Goal: Task Accomplishment & Management: Manage account settings

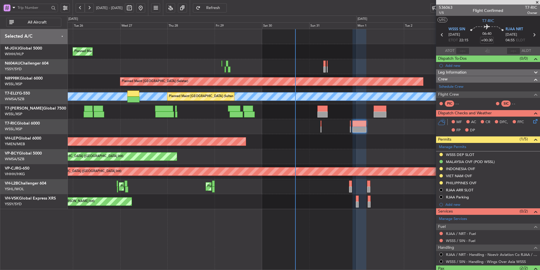
click at [153, 130] on div at bounding box center [303, 126] width 473 height 15
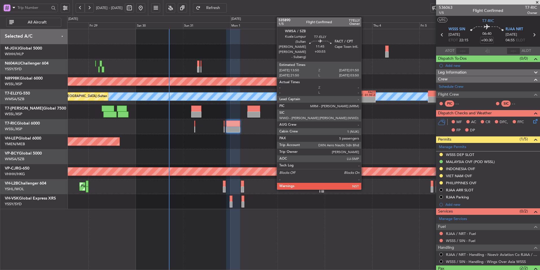
click at [365, 92] on div "FACT" at bounding box center [369, 92] width 11 height 3
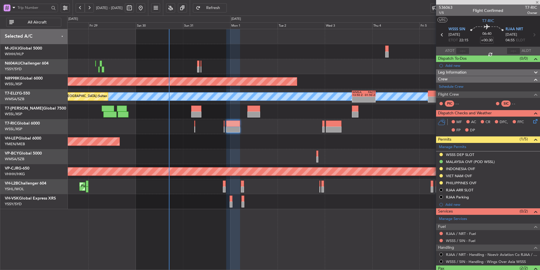
click at [309, 135] on div "Unplanned Maint Wichita (Wichita Mid-continent)" at bounding box center [303, 141] width 473 height 15
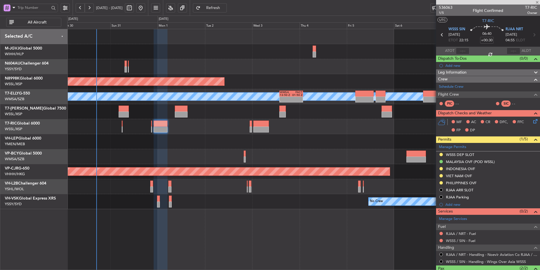
type input "+00:55"
type input "5"
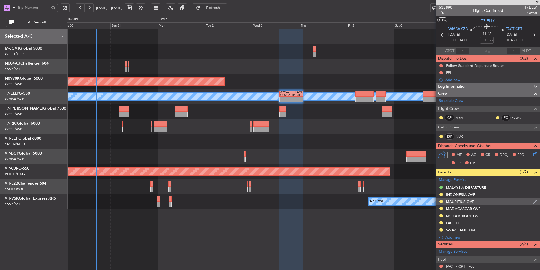
click at [464, 202] on div "MAURITIUS OVF" at bounding box center [460, 201] width 28 height 5
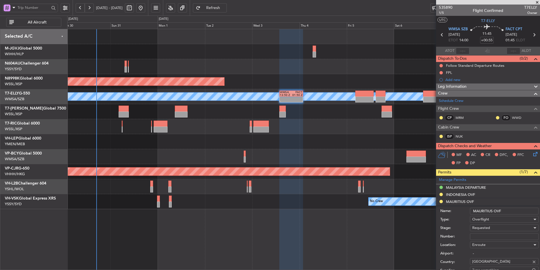
click at [478, 237] on input "Number:" at bounding box center [504, 236] width 69 height 7
paste input "DCA/572/2025"
type input "DCA/572/2025"
click at [491, 230] on div "Requested" at bounding box center [502, 227] width 60 height 8
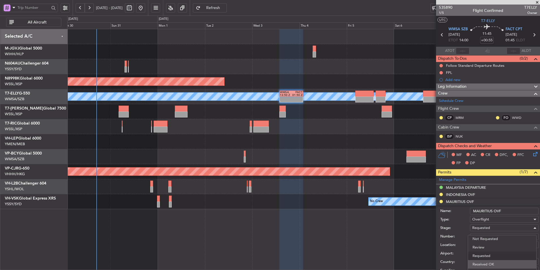
click at [493, 261] on span "Received OK" at bounding box center [502, 264] width 59 height 8
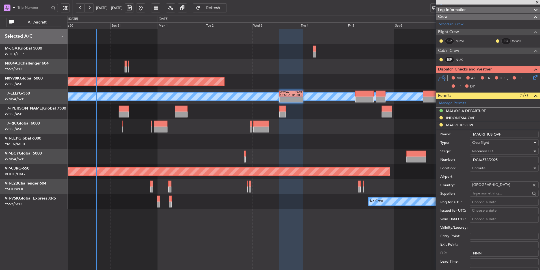
scroll to position [85, 0]
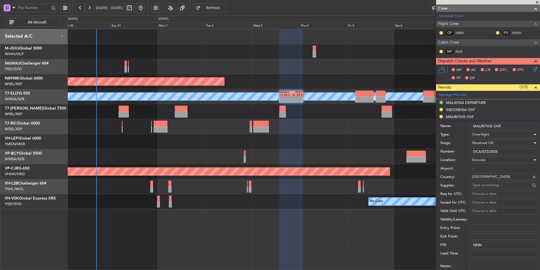
click at [486, 194] on div "Choose a date" at bounding box center [504, 194] width 65 height 6
select select "8"
select select "2025"
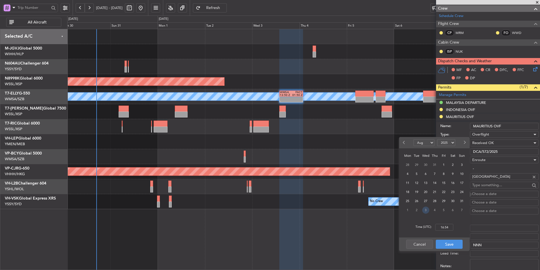
click at [424, 211] on span "3" at bounding box center [425, 209] width 7 height 7
select select "9"
click at [450, 230] on input "00:00" at bounding box center [444, 227] width 18 height 7
type input "14:00"
click at [456, 240] on button "Save" at bounding box center [449, 243] width 27 height 9
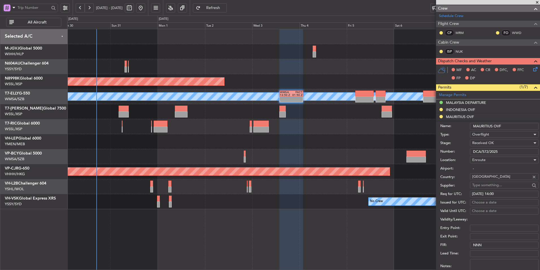
click at [480, 201] on div "Choose a date" at bounding box center [504, 202] width 65 height 6
select select "8"
select select "2025"
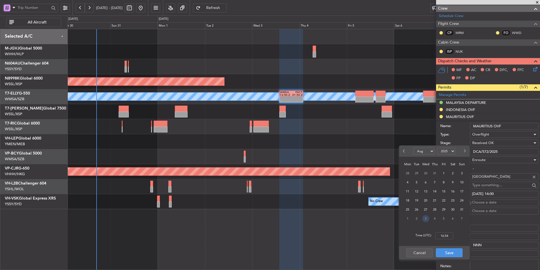
click at [426, 218] on span "3" at bounding box center [425, 218] width 7 height 7
select select "9"
click at [450, 233] on input "00:00" at bounding box center [444, 235] width 18 height 7
type input "14:00"
click at [453, 243] on div "Time (UTC): 14:00" at bounding box center [434, 235] width 71 height 20
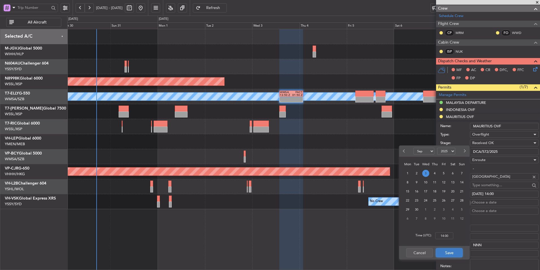
click at [452, 250] on button "Save" at bounding box center [449, 252] width 27 height 9
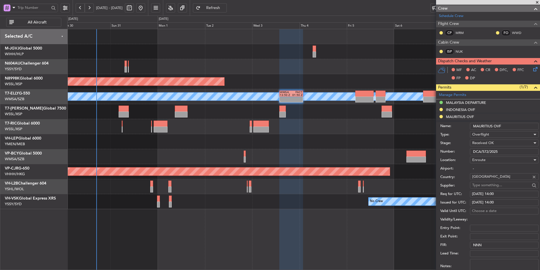
scroll to position [170, 0]
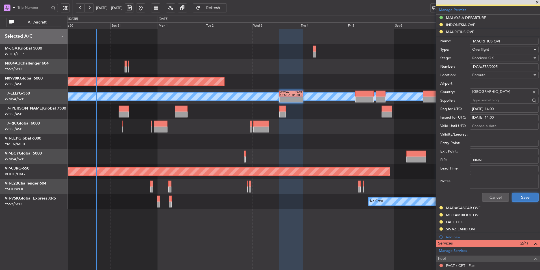
click at [524, 199] on button "Save" at bounding box center [525, 196] width 27 height 9
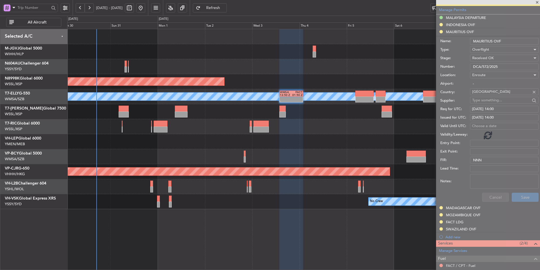
scroll to position [107, 0]
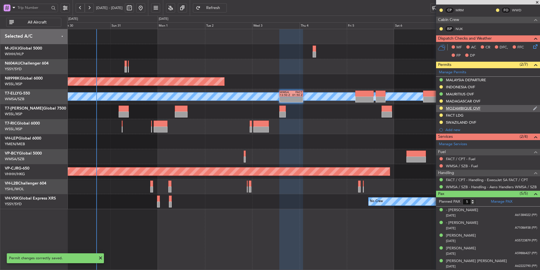
click at [466, 108] on div "MOZAMBIQUE OVF" at bounding box center [463, 108] width 34 height 5
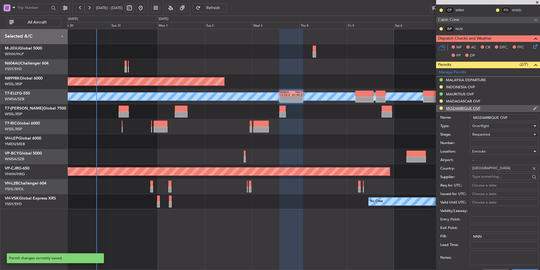
scroll to position [170, 0]
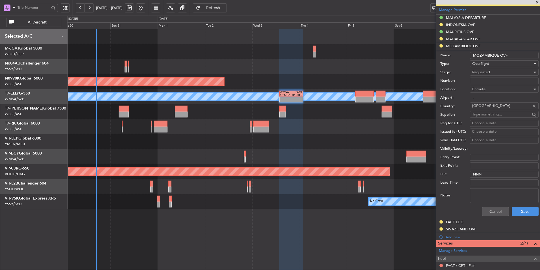
click at [502, 81] on input "Number:" at bounding box center [504, 80] width 69 height 7
paste input "DRE/02735/2025"
type input "DRE/02735/2025"
click at [487, 72] on span "Requested" at bounding box center [481, 72] width 18 height 5
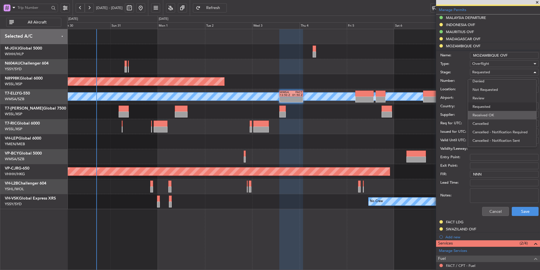
click at [489, 112] on span "Received OK" at bounding box center [502, 115] width 59 height 8
click at [475, 122] on div "Choose a date" at bounding box center [504, 123] width 65 height 6
select select "8"
select select "2025"
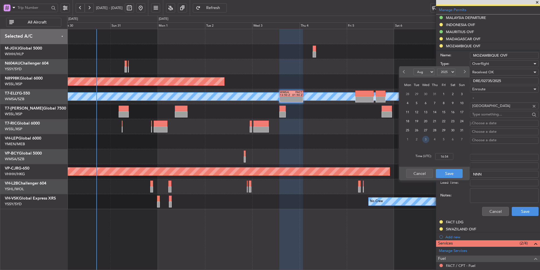
click at [425, 139] on span "3" at bounding box center [425, 139] width 7 height 7
select select "9"
click at [451, 155] on input "00:00" at bounding box center [444, 156] width 18 height 7
type input "14:00"
click at [455, 171] on button "Save" at bounding box center [449, 173] width 27 height 9
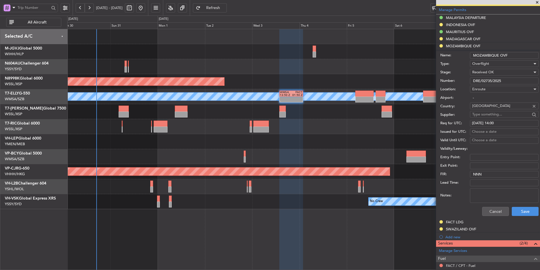
click at [482, 131] on div "Choose a date" at bounding box center [504, 132] width 65 height 6
select select "8"
select select "2025"
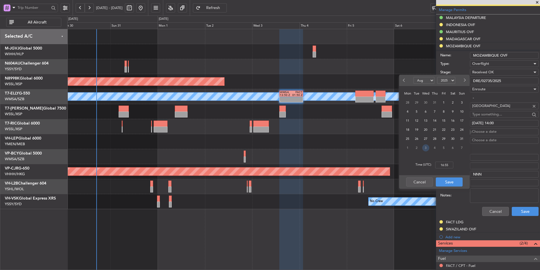
click at [426, 149] on span "3" at bounding box center [425, 147] width 7 height 7
select select "9"
click at [451, 164] on input "00:00" at bounding box center [444, 164] width 18 height 7
type input "14:00"
click at [454, 178] on button "Save" at bounding box center [449, 181] width 27 height 9
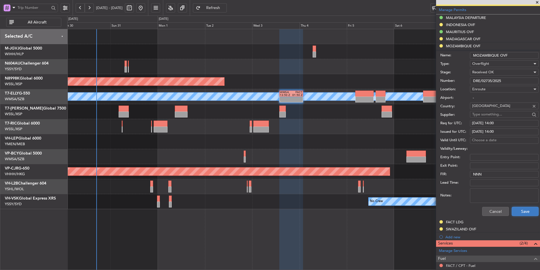
click at [521, 214] on button "Save" at bounding box center [525, 211] width 27 height 9
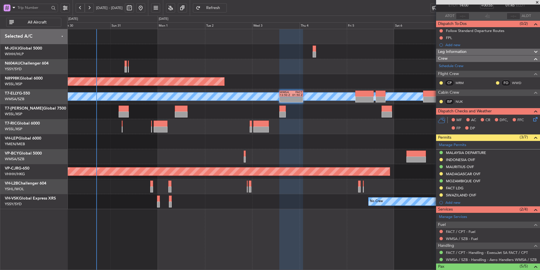
scroll to position [0, 0]
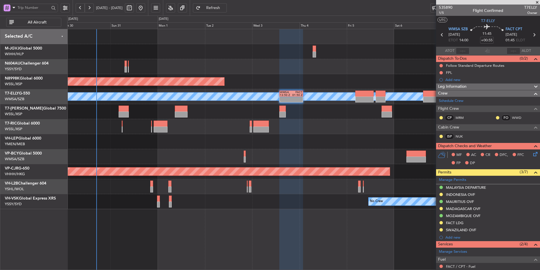
click at [538, 3] on span at bounding box center [538, 2] width 6 height 5
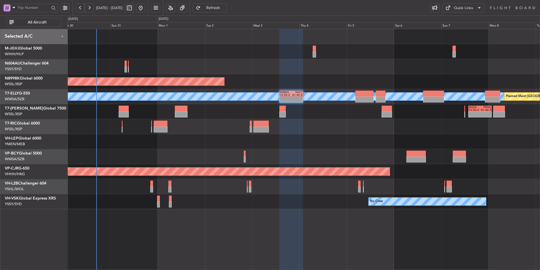
type input "0"
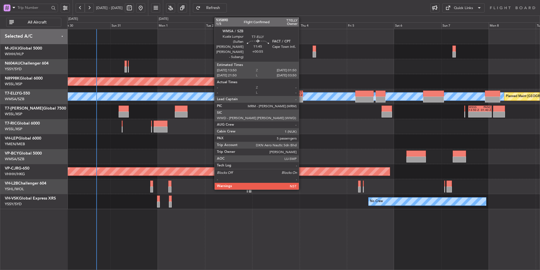
click at [302, 99] on div at bounding box center [296, 98] width 11 height 3
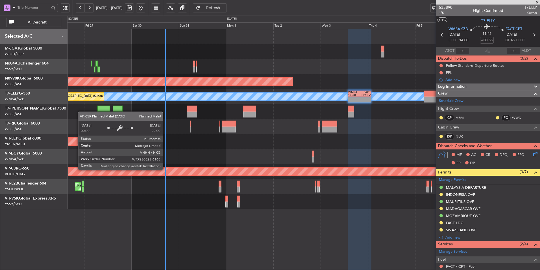
click at [297, 168] on div "Planned Maint [GEOGRAPHIC_DATA] ([GEOGRAPHIC_DATA] Intl)" at bounding box center [176, 171] width 563 height 8
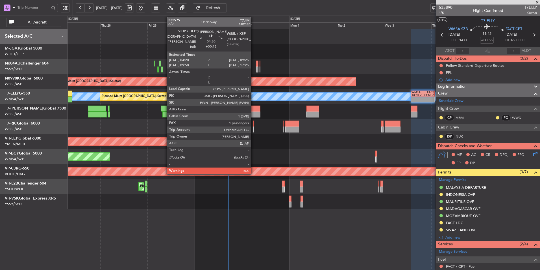
click at [254, 113] on div at bounding box center [255, 114] width 10 height 6
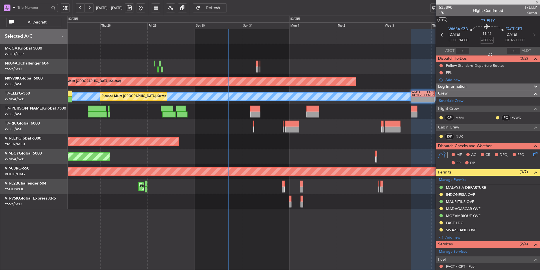
type input "+00:15"
type input "1"
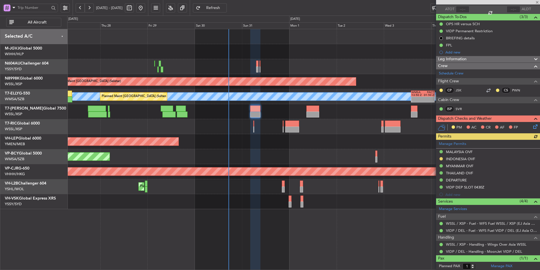
scroll to position [55, 0]
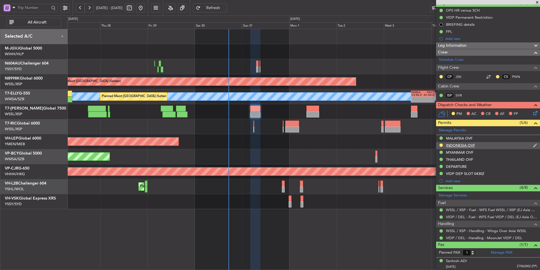
click at [466, 144] on div "INDONESIA OVF" at bounding box center [460, 145] width 29 height 5
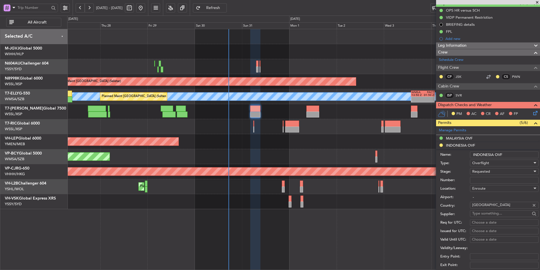
click at [484, 181] on input "Number:" at bounding box center [504, 180] width 69 height 7
type input "SH12735"
click at [494, 173] on div "Requested" at bounding box center [502, 171] width 60 height 8
click at [493, 212] on span "Received OK" at bounding box center [502, 214] width 59 height 8
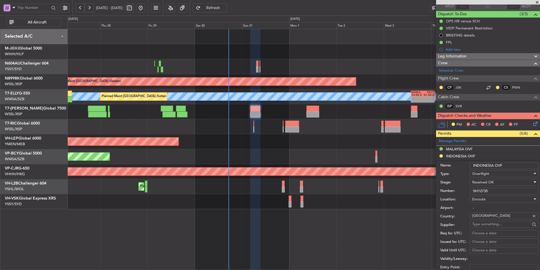
scroll to position [85, 0]
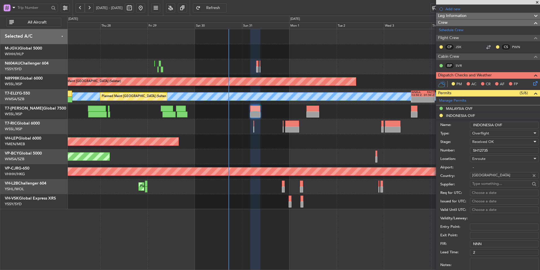
click at [482, 192] on div "Choose a date" at bounding box center [504, 193] width 65 height 6
select select "8"
select select "2025"
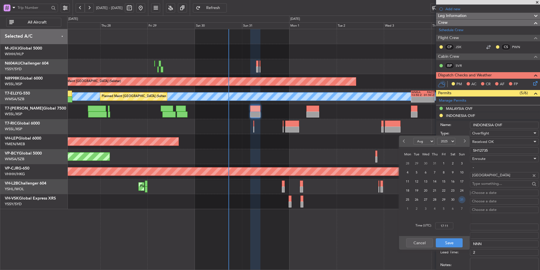
click at [462, 200] on span "31" at bounding box center [462, 199] width 7 height 7
click at [450, 225] on input "00:00" at bounding box center [444, 225] width 18 height 7
type input "04:30"
click at [456, 244] on button "Save" at bounding box center [449, 242] width 27 height 9
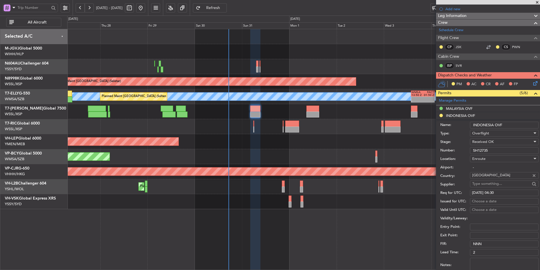
click at [488, 202] on div "Choose a date" at bounding box center [504, 201] width 65 height 6
select select "8"
select select "2025"
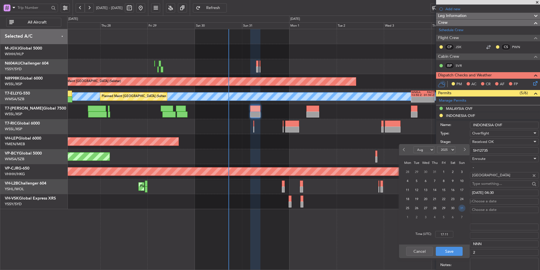
click at [459, 210] on span "31" at bounding box center [462, 207] width 7 height 7
click at [452, 236] on input "00:00" at bounding box center [444, 234] width 18 height 7
type input "04:30"
click at [450, 249] on button "Save" at bounding box center [449, 250] width 27 height 9
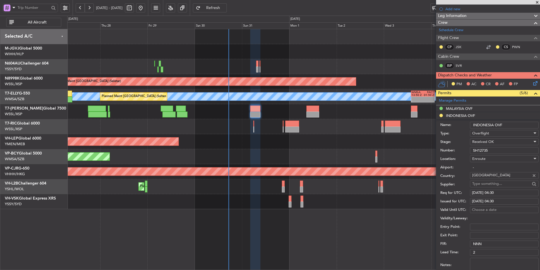
scroll to position [141, 0]
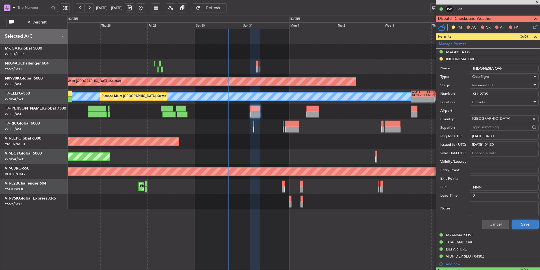
click at [523, 226] on button "Save" at bounding box center [525, 224] width 27 height 9
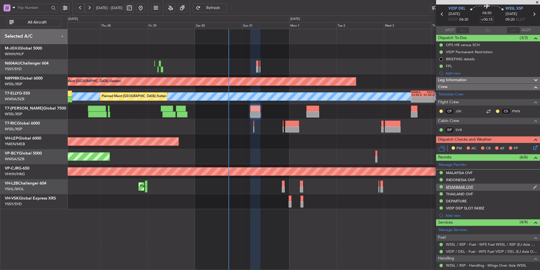
scroll to position [0, 0]
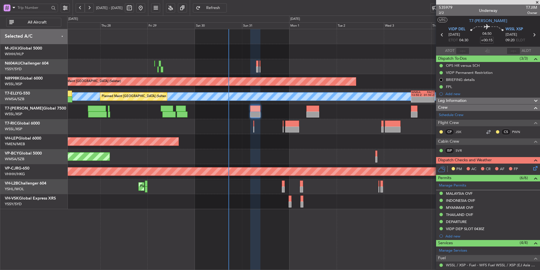
click at [265, 147] on div "Unplanned Maint Wichita (Wichita Mid-continent)" at bounding box center [303, 141] width 473 height 15
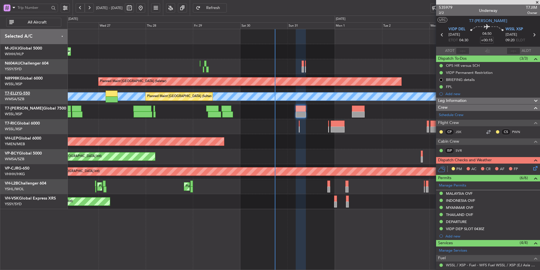
click at [30, 94] on link "T7-ELLY G-550" at bounding box center [17, 93] width 25 height 4
click at [194, 149] on div "Planned Maint [GEOGRAPHIC_DATA] (Halim Intl) Planned Maint [GEOGRAPHIC_DATA] (S…" at bounding box center [303, 119] width 473 height 180
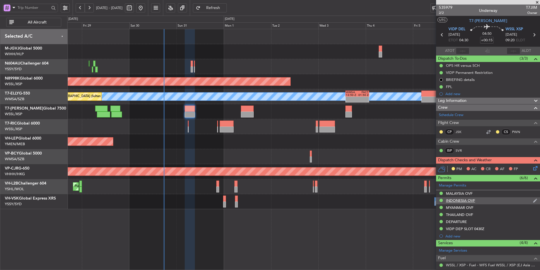
click at [471, 198] on div "INDONESIA OVF" at bounding box center [460, 200] width 29 height 5
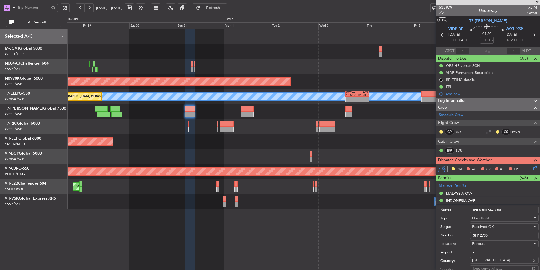
drag, startPoint x: 498, startPoint y: 235, endPoint x: 428, endPoint y: 235, distance: 70.1
click at [435, 235] on fb-app "[DATE] - [DATE] Refresh Quick Links All Aircraft Planned Maint [GEOGRAPHIC_DATA…" at bounding box center [270, 138] width 540 height 263
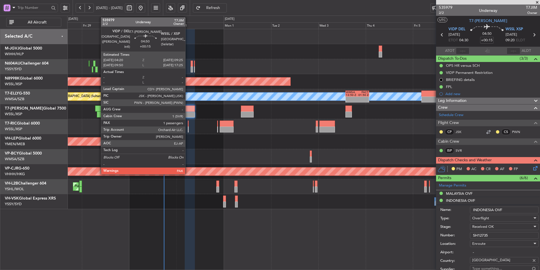
click at [186, 109] on div at bounding box center [190, 108] width 10 height 6
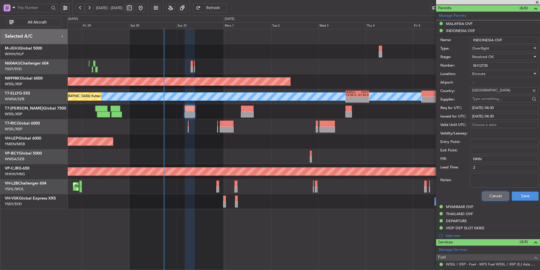
click at [492, 196] on button "Cancel" at bounding box center [495, 195] width 27 height 9
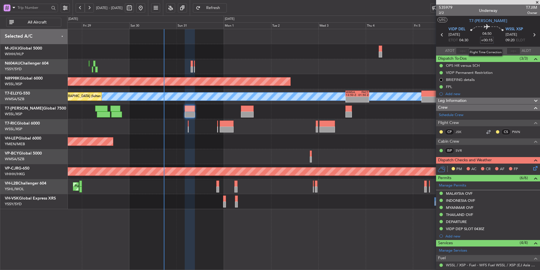
click at [485, 42] on input "+00:15" at bounding box center [487, 40] width 14 height 7
click at [485, 41] on input "+00:15" at bounding box center [487, 40] width 14 height 7
click at [501, 37] on div "04:50 0" at bounding box center [487, 34] width 37 height 21
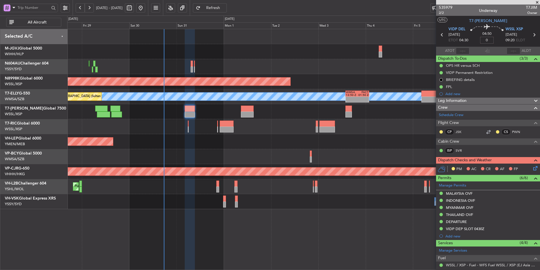
type input "+00:00"
click at [487, 42] on input at bounding box center [487, 40] width 14 height 7
click at [498, 41] on div "04:35 0" at bounding box center [487, 34] width 37 height 21
type input "+00:00"
type input "[PERSON_NAME] (HHAFI)"
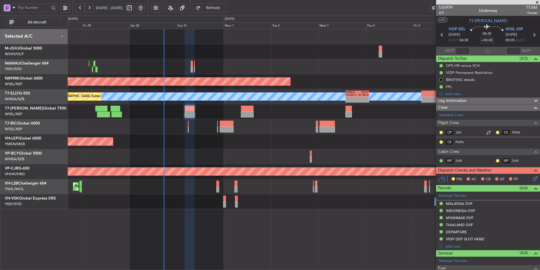
click at [485, 40] on input "+00:00" at bounding box center [487, 40] width 14 height 7
click at [359, 219] on div "Planned Maint [GEOGRAPHIC_DATA] (Halim Intl) Planned Maint [GEOGRAPHIC_DATA] (S…" at bounding box center [303, 149] width 473 height 241
type input "+00:19"
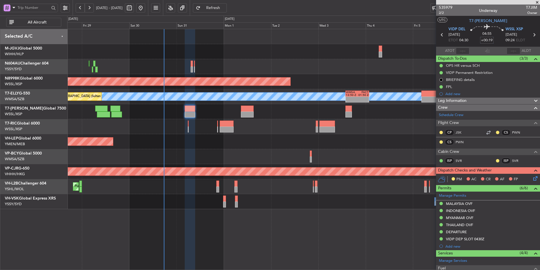
click at [397, 140] on div "Unplanned Maint Wichita (Wichita Mid-continent)" at bounding box center [303, 141] width 473 height 15
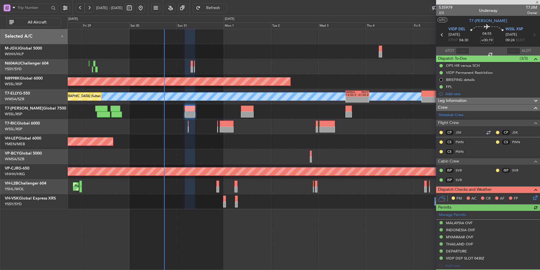
type input "[PERSON_NAME] (HHAFI)"
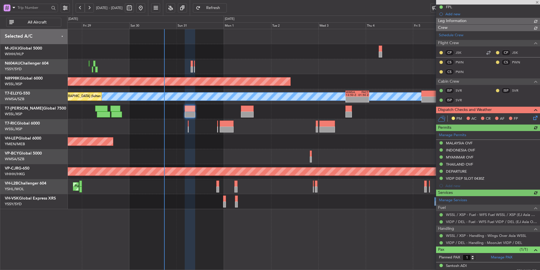
scroll to position [84, 0]
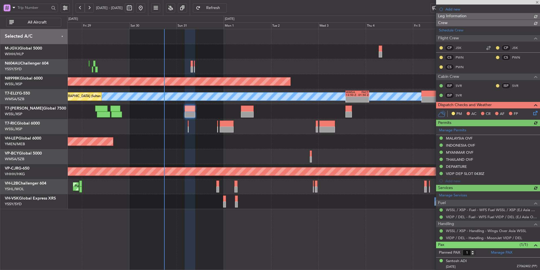
type input "[PERSON_NAME] (HHAFI)"
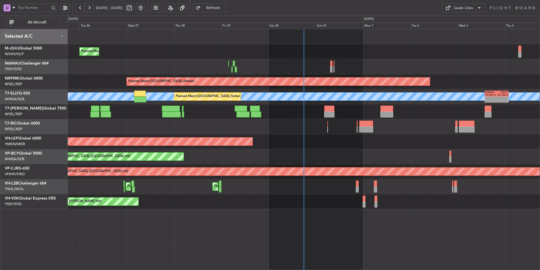
click at [184, 150] on div "Planned Maint Jakarta (Halim Intl) Planned Maint Singapore (Seletar) MEL Planne…" at bounding box center [303, 119] width 473 height 180
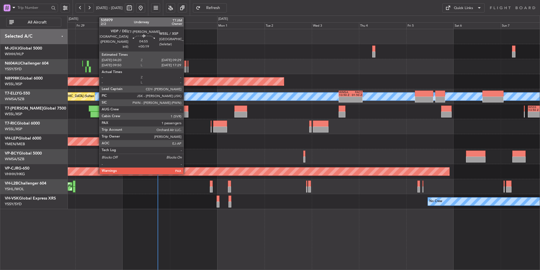
click at [186, 113] on div at bounding box center [183, 114] width 10 height 6
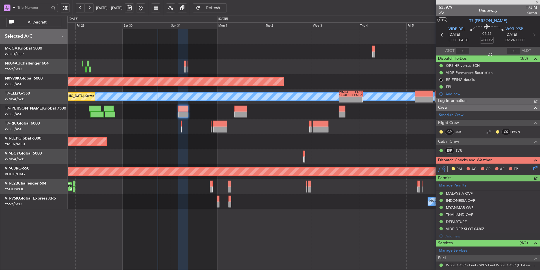
type input "[PERSON_NAME] (HHAFI)"
click at [458, 129] on link "JSK" at bounding box center [462, 131] width 13 height 5
click at [512, 132] on link "PWN" at bounding box center [518, 131] width 13 height 5
click at [463, 150] on link "SVR" at bounding box center [462, 150] width 13 height 5
click at [202, 112] on div "- - WSSS 13:50 Z PANC 01:40 Z" at bounding box center [303, 111] width 473 height 15
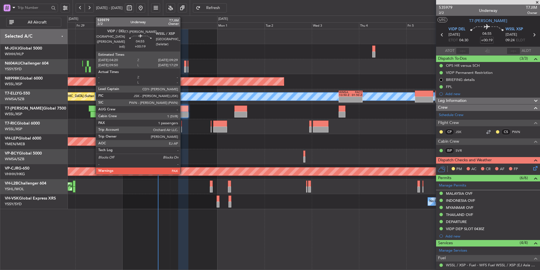
click at [183, 110] on div at bounding box center [183, 108] width 10 height 6
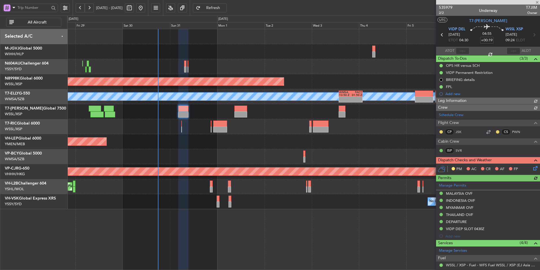
type input "[PERSON_NAME] (HHAFI)"
click at [533, 169] on icon at bounding box center [534, 167] width 5 height 5
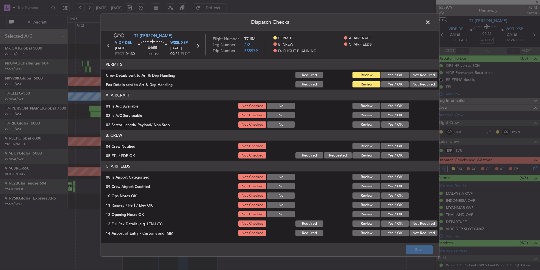
click at [397, 77] on button "Yes / OK" at bounding box center [395, 75] width 28 height 6
click at [393, 83] on button "Yes / OK" at bounding box center [395, 84] width 28 height 6
click at [387, 105] on button "Yes / OK" at bounding box center [395, 106] width 28 height 6
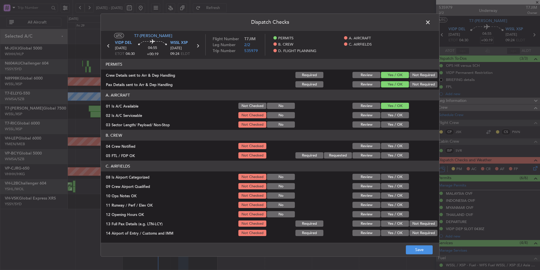
click at [387, 111] on section "A. AIRCRAFT 01 Is A/C Available Not Checked No Review Yes / OK 02 Is A/C Servic…" at bounding box center [270, 109] width 339 height 39
click at [388, 116] on button "Yes / OK" at bounding box center [395, 115] width 28 height 6
click at [390, 126] on button "Yes / OK" at bounding box center [395, 124] width 28 height 6
click at [393, 148] on button "Yes / OK" at bounding box center [395, 146] width 28 height 6
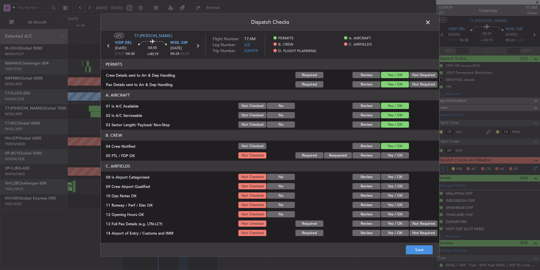
click at [392, 154] on button "Yes / OK" at bounding box center [395, 155] width 28 height 6
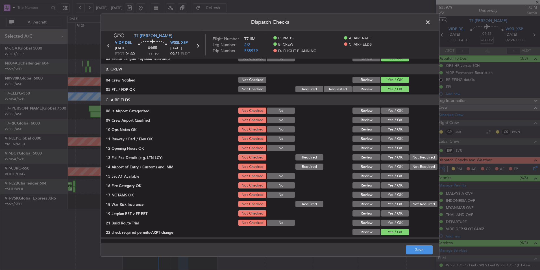
scroll to position [57, 0]
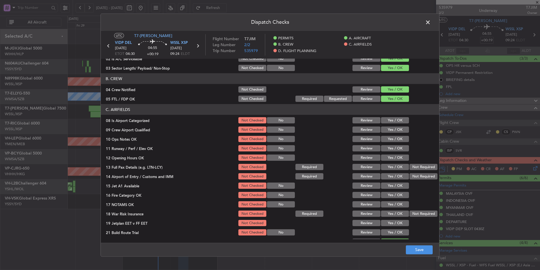
click at [389, 121] on button "Yes / OK" at bounding box center [395, 120] width 28 height 6
click at [389, 127] on button "Yes / OK" at bounding box center [395, 129] width 28 height 6
click at [388, 138] on button "Yes / OK" at bounding box center [395, 139] width 28 height 6
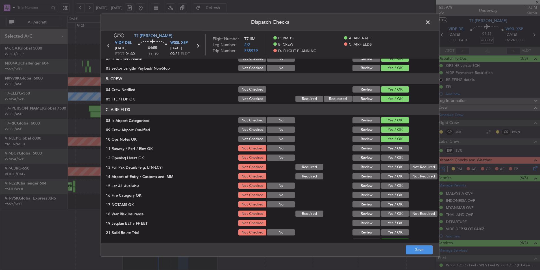
click at [388, 141] on button "Yes / OK" at bounding box center [395, 139] width 28 height 6
click at [388, 145] on button "Yes / OK" at bounding box center [395, 148] width 28 height 6
click at [389, 157] on button "Yes / OK" at bounding box center [395, 157] width 28 height 6
click at [392, 166] on button "Yes / OK" at bounding box center [395, 167] width 28 height 6
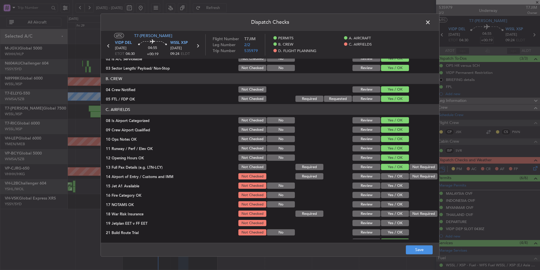
click at [392, 172] on div "Yes / OK" at bounding box center [394, 176] width 29 height 8
click at [391, 178] on button "Yes / OK" at bounding box center [395, 176] width 28 height 6
click at [391, 186] on button "Yes / OK" at bounding box center [395, 185] width 28 height 6
click at [391, 197] on button "Yes / OK" at bounding box center [395, 195] width 28 height 6
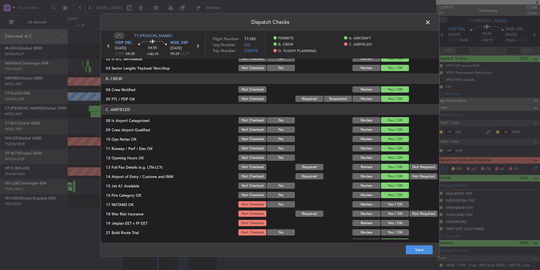
click at [391, 207] on button "Yes / OK" at bounding box center [395, 204] width 28 height 6
click at [419, 217] on div "Not Required" at bounding box center [423, 213] width 29 height 8
click at [415, 216] on button "Not Required" at bounding box center [424, 213] width 28 height 6
click at [391, 221] on button "Yes / OK" at bounding box center [395, 223] width 28 height 6
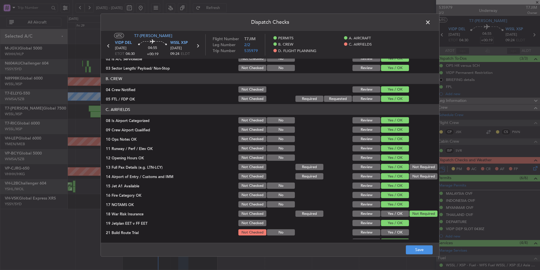
click at [391, 229] on button "Yes / OK" at bounding box center [395, 232] width 28 height 6
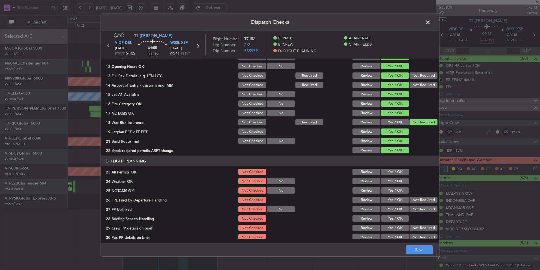
scroll to position [151, 0]
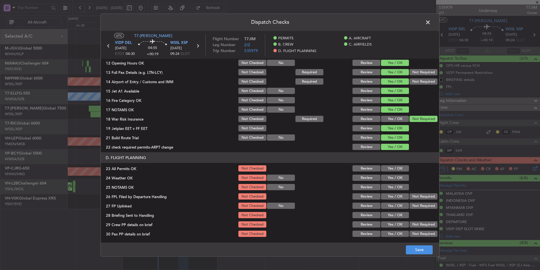
click at [394, 171] on button "Yes / OK" at bounding box center [395, 168] width 28 height 6
click at [394, 179] on button "Yes / OK" at bounding box center [395, 177] width 28 height 6
click at [393, 185] on button "Yes / OK" at bounding box center [395, 187] width 28 height 6
click at [389, 196] on button "Yes / OK" at bounding box center [395, 196] width 28 height 6
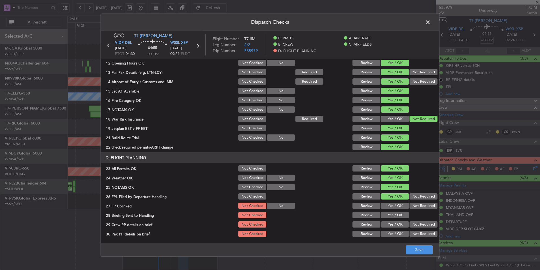
click at [391, 204] on button "Yes / OK" at bounding box center [395, 205] width 28 height 6
click at [391, 216] on button "Yes / OK" at bounding box center [395, 215] width 28 height 6
click at [392, 223] on button "Yes / OK" at bounding box center [395, 224] width 28 height 6
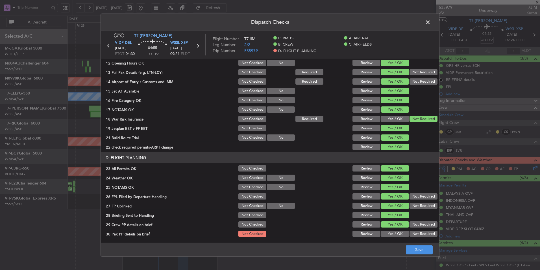
click at [393, 234] on button "Yes / OK" at bounding box center [395, 233] width 28 height 6
click at [417, 250] on button "Save" at bounding box center [419, 249] width 27 height 9
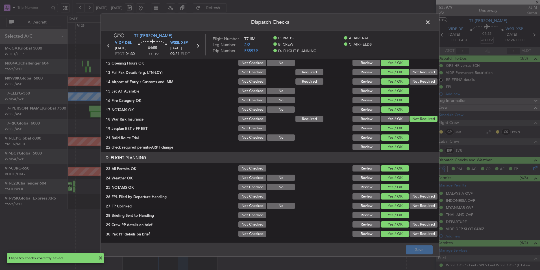
click at [431, 20] on span at bounding box center [431, 23] width 0 height 11
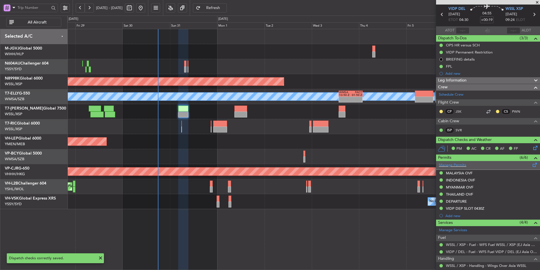
scroll to position [0, 0]
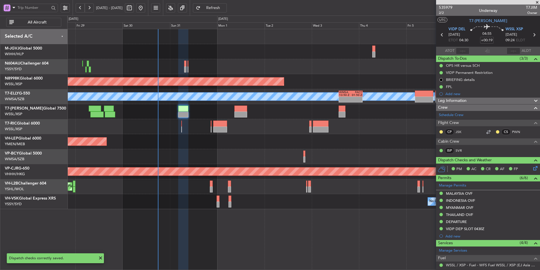
click at [281, 240] on div "Planned Maint Jakarta (Halim Intl) Planned Maint Singapore (Seletar) Planned Ma…" at bounding box center [303, 149] width 473 height 241
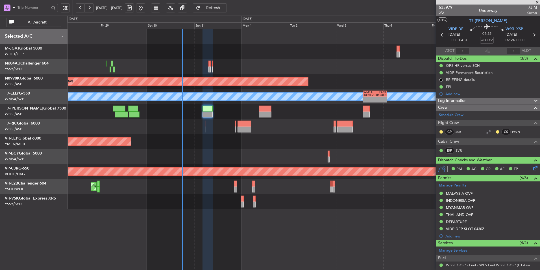
click at [237, 209] on div "Planned Maint Jakarta (Halim Intl) Planned Maint Singapore (Seletar) Planned Ma…" at bounding box center [303, 149] width 473 height 241
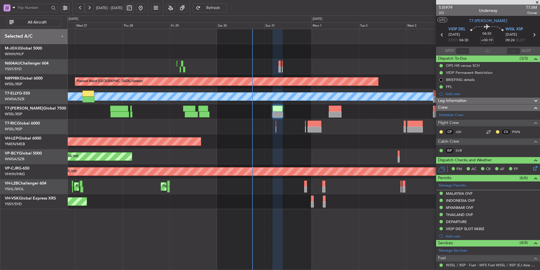
click at [231, 148] on div "Unplanned Maint Wichita (Wichita Mid-continent)" at bounding box center [303, 141] width 473 height 15
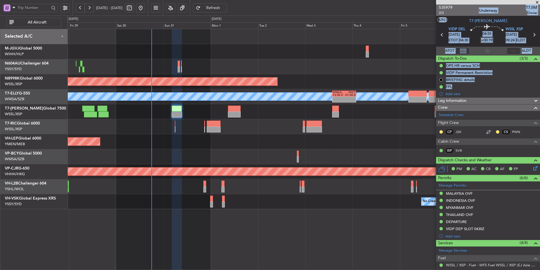
drag, startPoint x: 429, startPoint y: 137, endPoint x: 270, endPoint y: 145, distance: 159.6
click at [270, 145] on fb-app "28 Aug 2025 - 07 Sep 2025 Refresh Quick Links All Aircraft Planned Maint Singap…" at bounding box center [270, 138] width 540 height 263
click at [348, 131] on div at bounding box center [303, 126] width 473 height 15
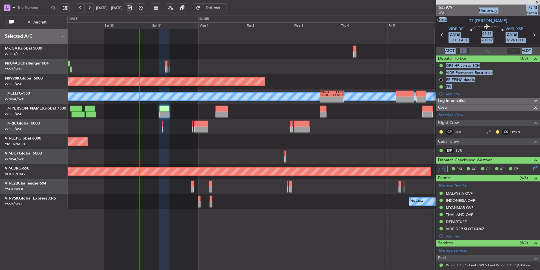
click at [260, 134] on div "Planned Maint Singapore (Seletar) Planned Maint Kuala Lumpur (Sultan Abdul Aziz…" at bounding box center [303, 119] width 473 height 180
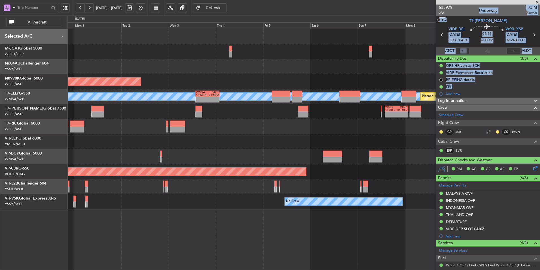
click at [217, 90] on div "MEL - - WMSA 13:50 Z FACT 01:50 Z Planned Maint Dubai (Dubai Intl) Planned Main…" at bounding box center [303, 96] width 473 height 15
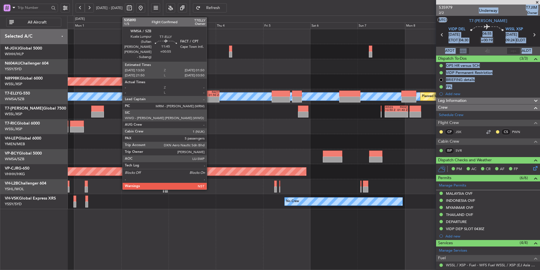
click at [209, 96] on div "01:50 Z" at bounding box center [212, 95] width 11 height 3
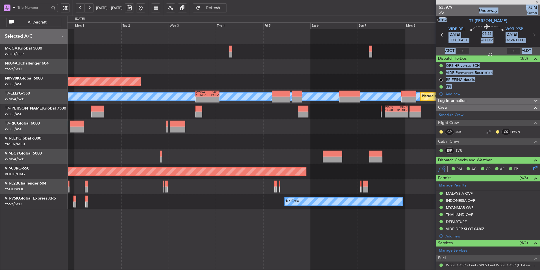
type input "+00:55"
type input "5"
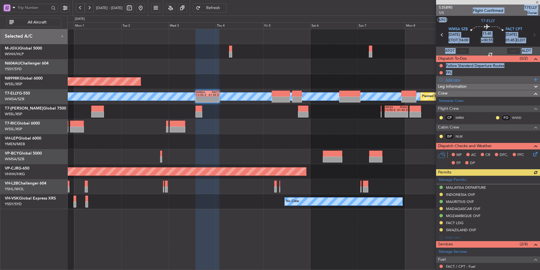
click at [496, 80] on div "Add new" at bounding box center [489, 79] width 87 height 5
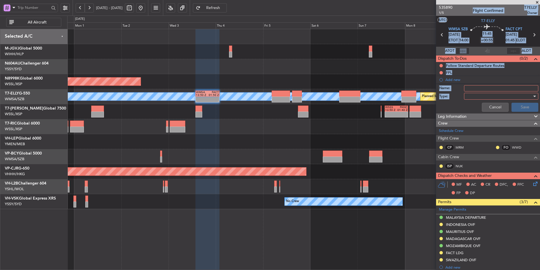
click at [539, 0] on span at bounding box center [538, 2] width 6 height 5
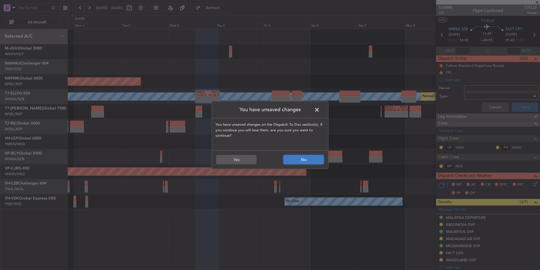
click at [305, 162] on button "No" at bounding box center [304, 159] width 40 height 9
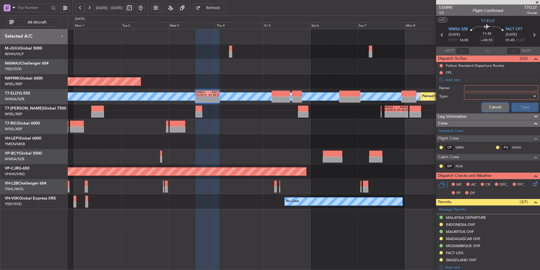
click at [488, 103] on button "Cancel" at bounding box center [495, 107] width 27 height 9
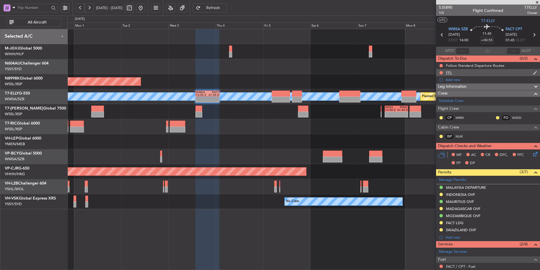
click at [450, 72] on div "FPL" at bounding box center [449, 72] width 6 height 5
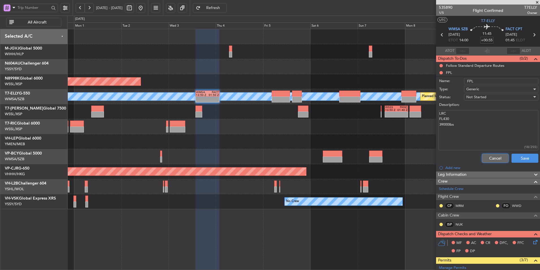
click at [495, 156] on button "Cancel" at bounding box center [495, 157] width 27 height 9
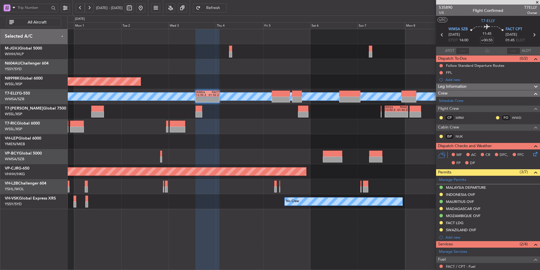
click at [286, 161] on div at bounding box center [303, 156] width 473 height 15
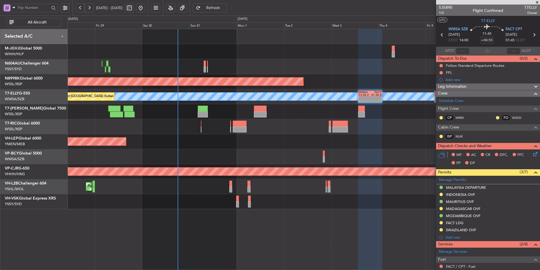
click at [346, 153] on div "Planned Maint Jakarta (Halim Intl) Planned Maint Singapore (Seletar) MEL - - WM…" at bounding box center [303, 119] width 473 height 180
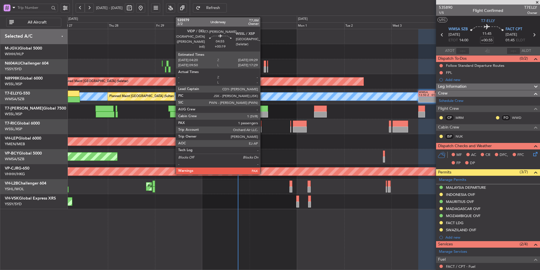
click at [263, 109] on div at bounding box center [263, 108] width 10 height 6
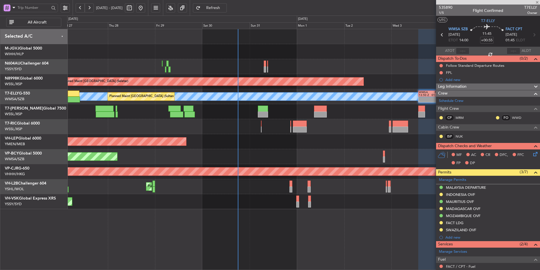
click at [284, 150] on div "Planned Maint Jakarta (Halim Intl) Planned Maint Singapore (Seletar) MEL - - WM…" at bounding box center [303, 119] width 473 height 180
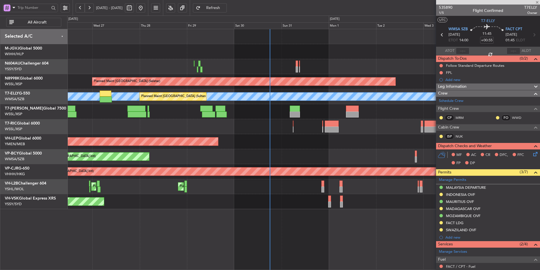
type input "+00:19"
type input "1"
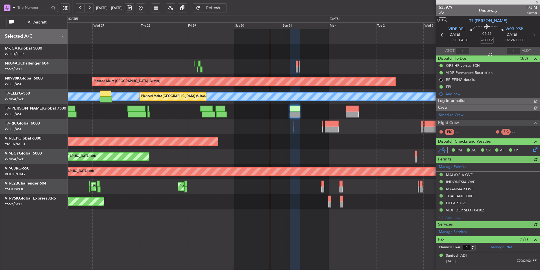
type input "[PERSON_NAME] (HHAFI)"
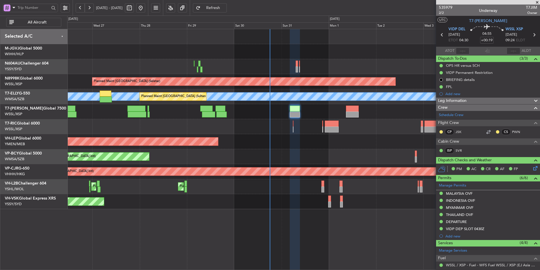
click at [297, 147] on div "Unplanned Maint Wichita (Wichita Mid-continent)" at bounding box center [303, 141] width 473 height 15
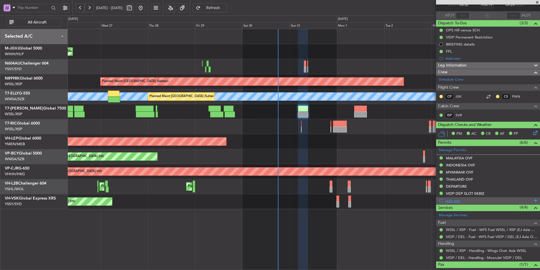
scroll to position [55, 0]
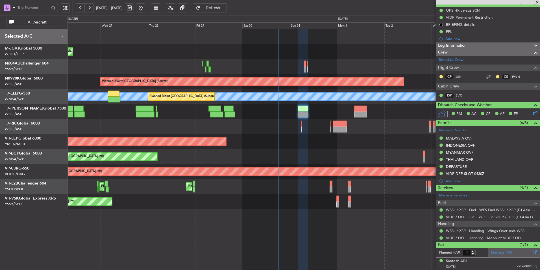
click at [498, 252] on link "Manage PAX" at bounding box center [501, 253] width 21 height 6
click at [225, 7] on span "Refresh" at bounding box center [213, 8] width 23 height 4
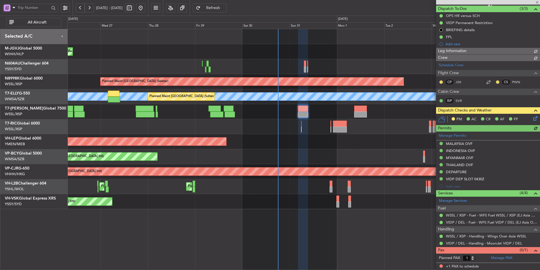
type input "[PERSON_NAME] (HHAFI)"
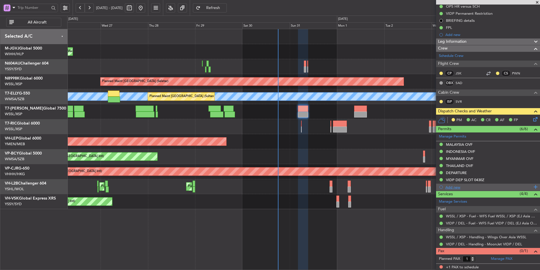
scroll to position [60, 0]
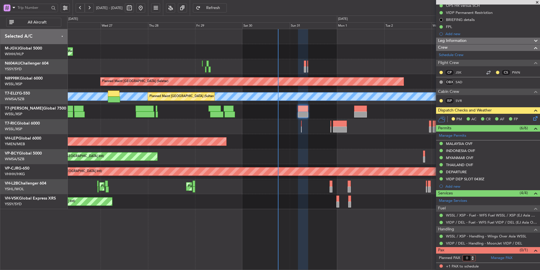
type input "0"
click at [473, 258] on input "0" at bounding box center [469, 258] width 13 height 6
click at [478, 259] on form "Planned PAX" at bounding box center [462, 257] width 52 height 9
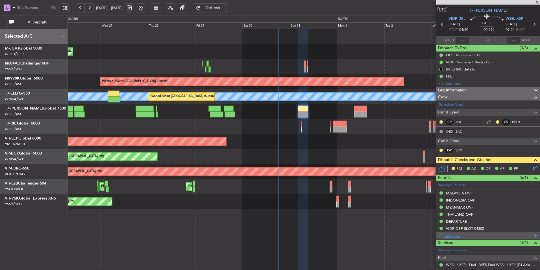
scroll to position [0, 0]
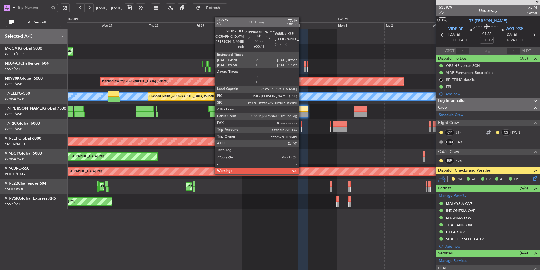
click at [302, 111] on div at bounding box center [303, 108] width 10 height 6
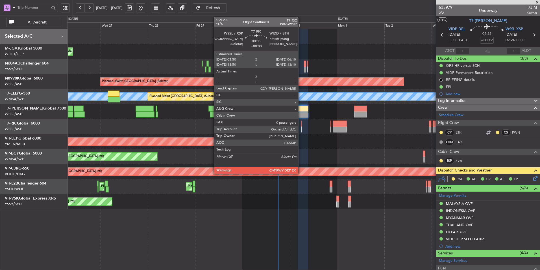
click at [301, 126] on div at bounding box center [301, 123] width 1 height 6
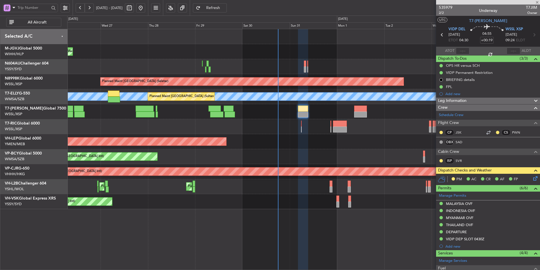
click at [311, 147] on div "Unplanned Maint Wichita (Wichita Mid-continent)" at bounding box center [303, 141] width 473 height 15
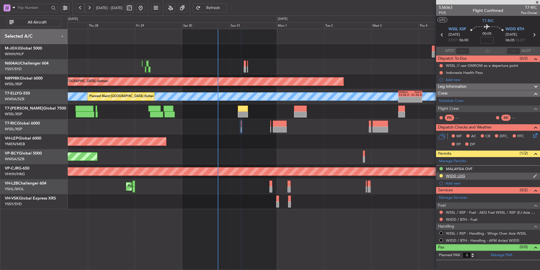
click at [454, 178] on div "WIDD LDG" at bounding box center [488, 175] width 104 height 7
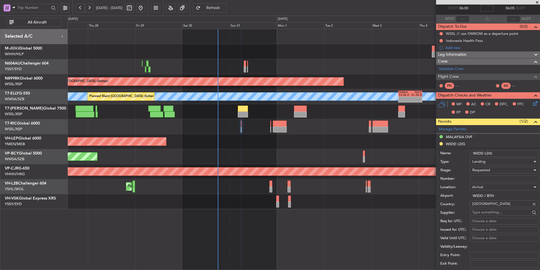
scroll to position [57, 0]
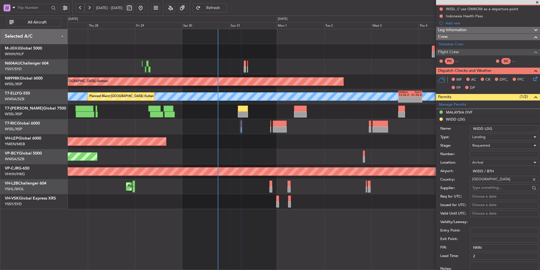
drag, startPoint x: 486, startPoint y: 155, endPoint x: 494, endPoint y: 152, distance: 8.0
click at [486, 155] on input "Number:" at bounding box center [504, 154] width 69 height 7
paste input "H12748"
click at [502, 149] on div "Requested" at bounding box center [502, 145] width 60 height 8
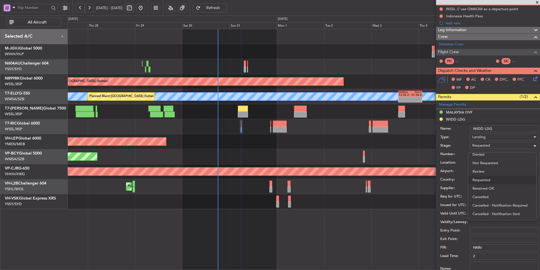
click at [480, 147] on div at bounding box center [270, 135] width 540 height 270
click at [472, 154] on input "H12748" at bounding box center [504, 154] width 69 height 7
type input "SH12748"
click at [490, 146] on span "Requested" at bounding box center [481, 145] width 18 height 5
click at [493, 187] on span "Received OK" at bounding box center [502, 188] width 59 height 8
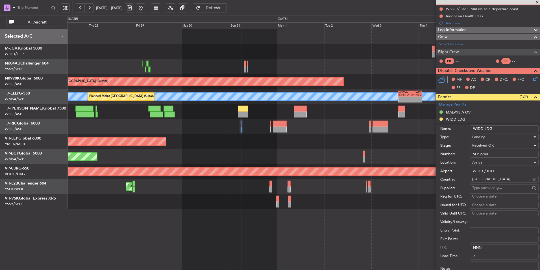
click at [477, 196] on div "Choose a date" at bounding box center [504, 197] width 65 height 6
select select "8"
select select "2025"
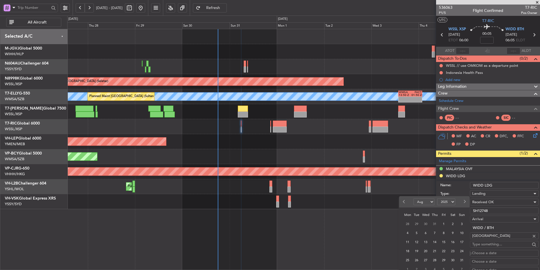
scroll to position [113, 0]
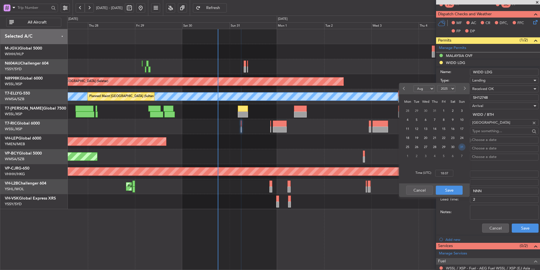
click at [460, 149] on span "31" at bounding box center [462, 146] width 7 height 7
click at [451, 178] on div "Time (UTC): 00:00" at bounding box center [434, 173] width 71 height 20
click at [449, 172] on input "00:00" at bounding box center [444, 173] width 18 height 7
type input "06:00"
click at [451, 190] on button "Save" at bounding box center [449, 189] width 27 height 9
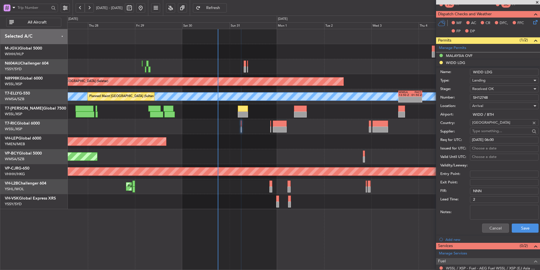
click at [488, 147] on div "Choose a date" at bounding box center [504, 149] width 65 height 6
select select "8"
select select "2025"
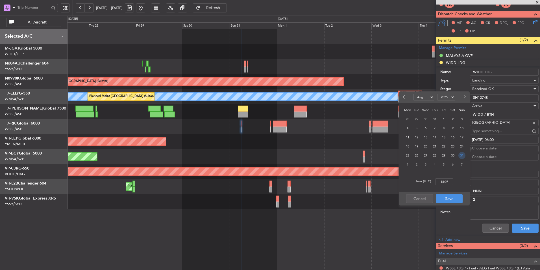
click at [464, 153] on span "31" at bounding box center [462, 155] width 7 height 7
click at [450, 180] on input "00:00" at bounding box center [444, 181] width 18 height 7
type input "06:00"
click at [454, 195] on button "Save" at bounding box center [449, 198] width 27 height 9
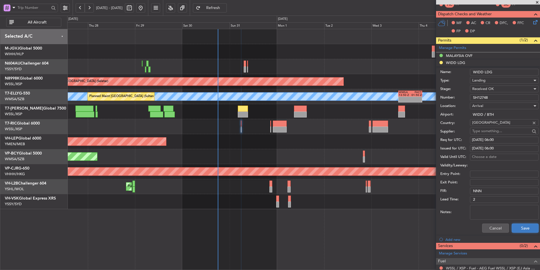
click at [520, 231] on button "Save" at bounding box center [525, 227] width 27 height 9
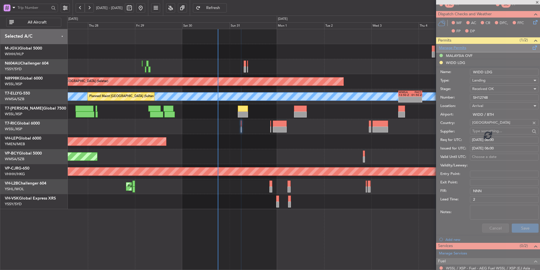
scroll to position [0, 0]
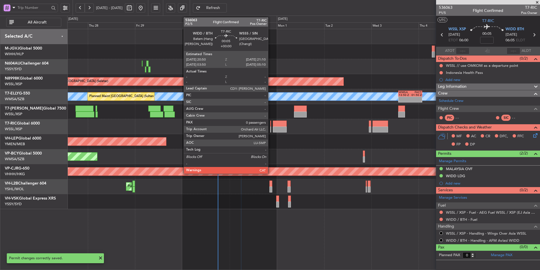
click at [271, 125] on div at bounding box center [270, 123] width 1 height 6
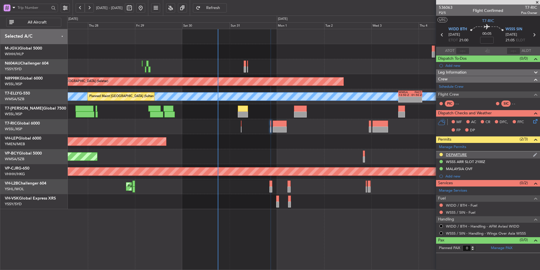
click at [456, 156] on div "DEPARTURE" at bounding box center [456, 154] width 21 height 5
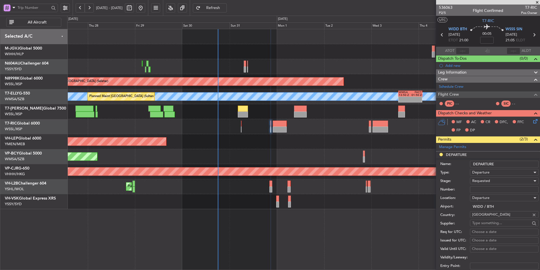
click at [483, 189] on input "Number:" at bounding box center [504, 189] width 69 height 7
paste input "H12748"
click at [493, 181] on div "Requested" at bounding box center [502, 180] width 60 height 8
click at [456, 181] on div at bounding box center [270, 135] width 540 height 270
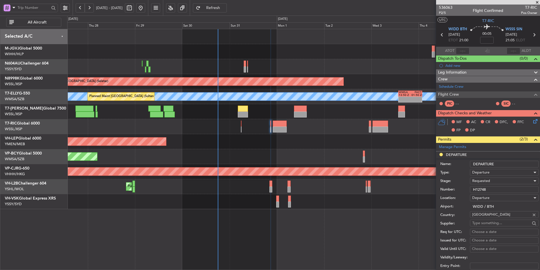
drag, startPoint x: 473, startPoint y: 188, endPoint x: 477, endPoint y: 191, distance: 5.0
click at [473, 188] on input "H12748" at bounding box center [504, 189] width 69 height 7
type input "SH12748"
click at [493, 179] on div "Requested" at bounding box center [502, 180] width 60 height 8
click at [489, 218] on span "Requested" at bounding box center [502, 215] width 59 height 8
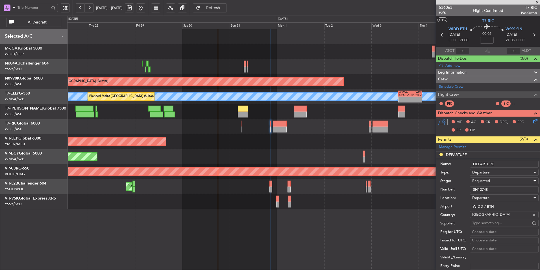
click at [486, 180] on span "Requested" at bounding box center [481, 180] width 18 height 5
click at [490, 221] on span "Received OK" at bounding box center [502, 223] width 59 height 8
click at [477, 231] on div "Choose a date" at bounding box center [504, 232] width 65 height 6
select select "8"
select select "2025"
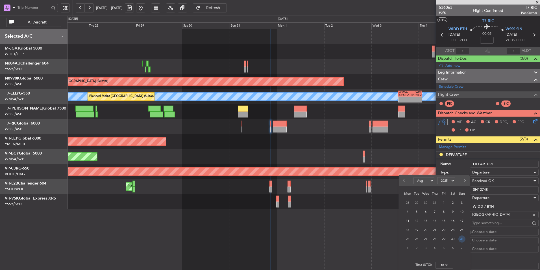
click at [463, 238] on span "31" at bounding box center [462, 238] width 7 height 7
click at [450, 265] on input "00:00" at bounding box center [444, 264] width 18 height 7
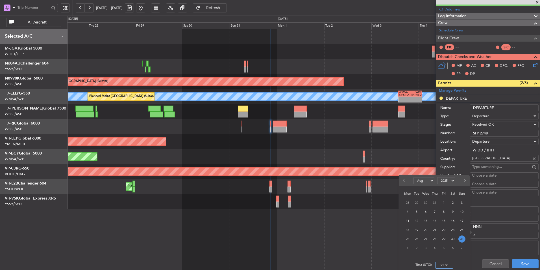
scroll to position [57, 0]
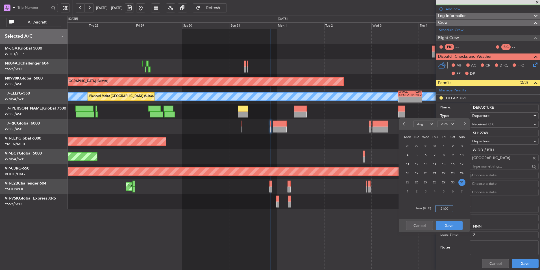
type input "21:00"
click at [446, 228] on button "Save" at bounding box center [449, 225] width 27 height 9
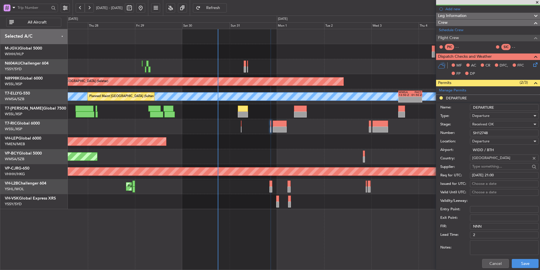
click at [482, 181] on div "Choose a date" at bounding box center [504, 184] width 65 height 6
select select "8"
select select "2025"
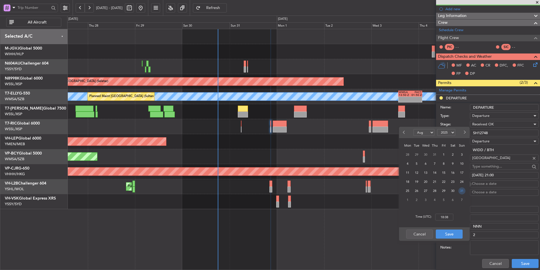
click at [463, 192] on span "31" at bounding box center [462, 190] width 7 height 7
click at [452, 216] on input "00:00" at bounding box center [444, 216] width 18 height 7
type input "21:00"
click at [455, 232] on button "Save" at bounding box center [449, 233] width 27 height 9
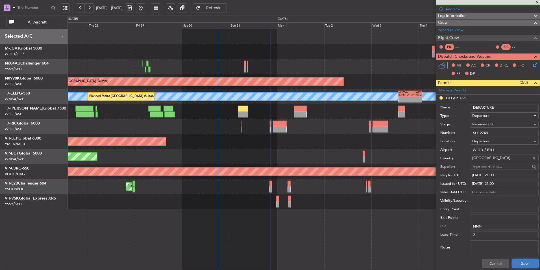
click at [530, 264] on button "Save" at bounding box center [525, 263] width 27 height 9
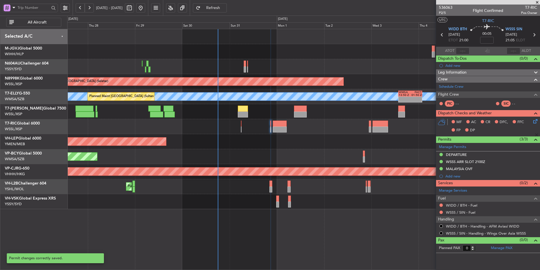
scroll to position [0, 0]
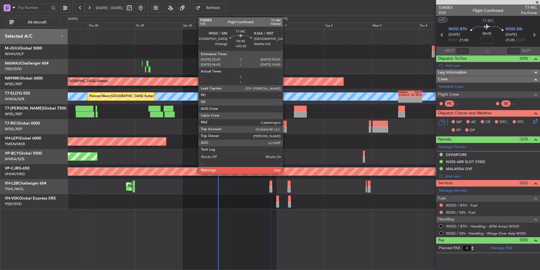
click at [285, 128] on div at bounding box center [280, 129] width 14 height 6
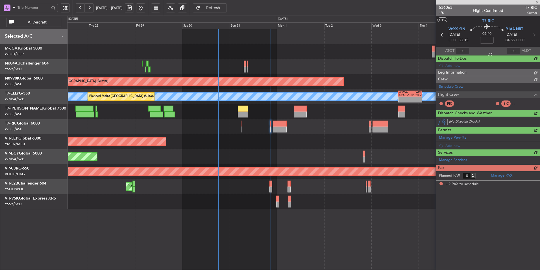
type input "+00:30"
type input "2"
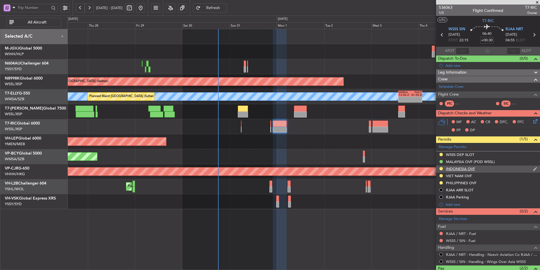
click at [474, 168] on div "INDONESIA OVF" at bounding box center [460, 168] width 29 height 5
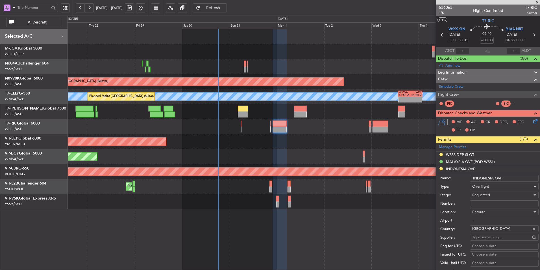
click at [494, 201] on input "Number:" at bounding box center [504, 203] width 69 height 7
paste input "SH12747"
type input "SH12747"
click at [489, 195] on span "Requested" at bounding box center [481, 194] width 18 height 5
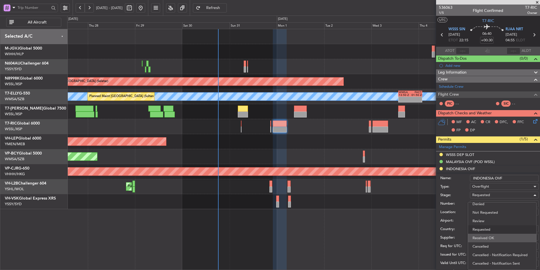
click at [488, 240] on span "Received OK" at bounding box center [502, 237] width 59 height 8
click at [478, 246] on div "Choose a date" at bounding box center [504, 246] width 65 height 6
select select "8"
select select "2025"
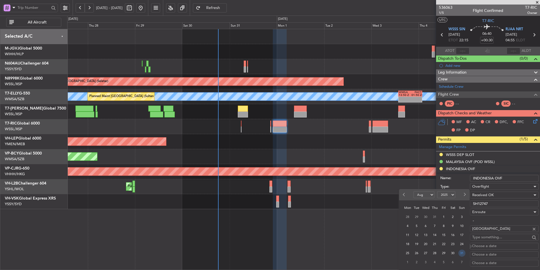
click at [462, 252] on span "31" at bounding box center [462, 252] width 7 height 7
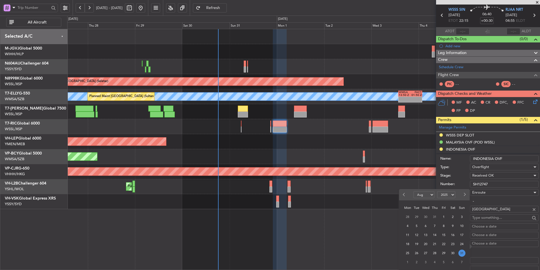
scroll to position [28, 0]
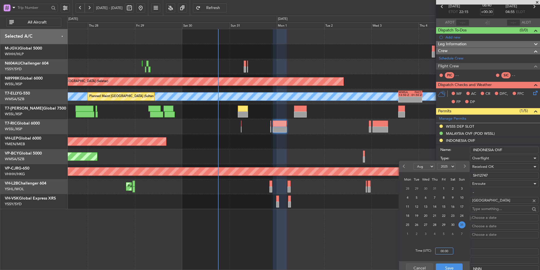
click at [451, 252] on input "00:00" at bounding box center [444, 250] width 18 height 7
type input "22:15"
click at [452, 264] on button "Save" at bounding box center [449, 267] width 27 height 9
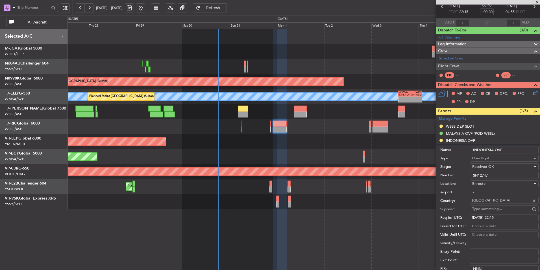
click at [486, 226] on div "Choose a date" at bounding box center [504, 226] width 65 height 6
select select "8"
select select "2025"
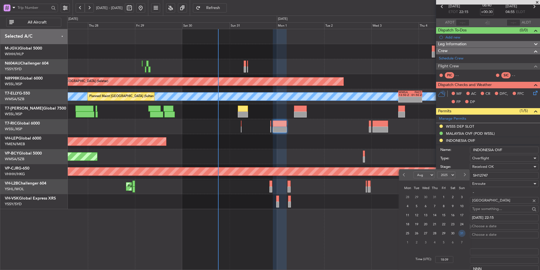
click at [462, 235] on span "31" at bounding box center [462, 232] width 7 height 7
click at [450, 259] on input "00:00" at bounding box center [444, 259] width 18 height 7
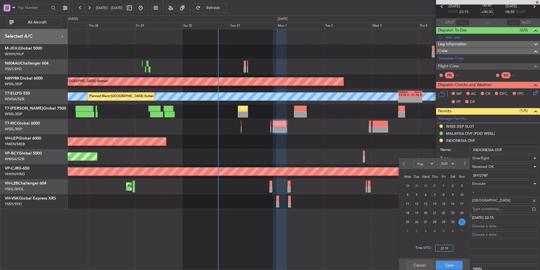
scroll to position [57, 0]
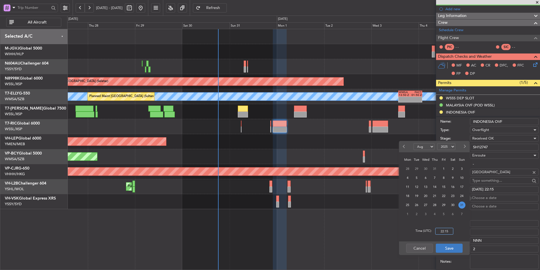
type input "22:15"
click at [451, 245] on button "Save" at bounding box center [449, 247] width 27 height 9
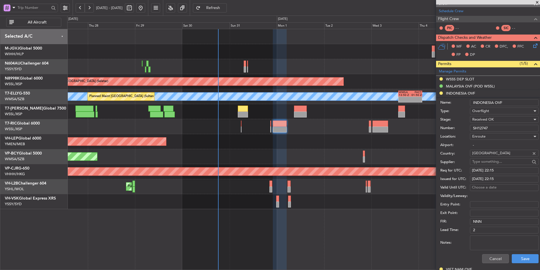
scroll to position [85, 0]
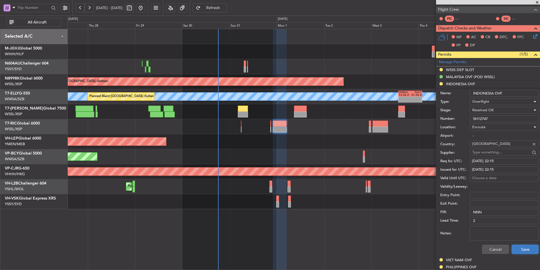
click at [513, 244] on button "Save" at bounding box center [525, 248] width 27 height 9
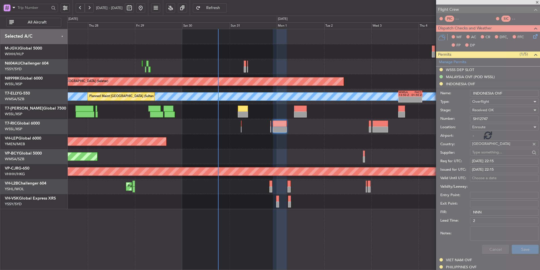
scroll to position [36, 0]
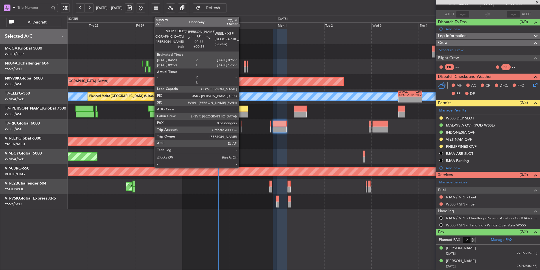
click at [242, 109] on div at bounding box center [243, 108] width 10 height 6
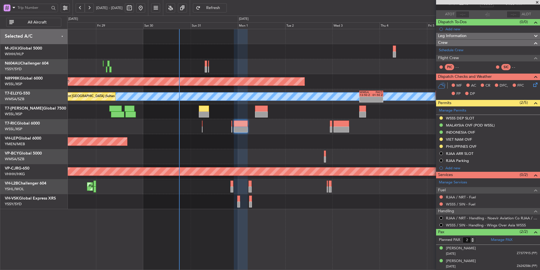
click at [268, 146] on div "Unplanned Maint Wichita (Wichita Mid-continent)" at bounding box center [303, 141] width 473 height 15
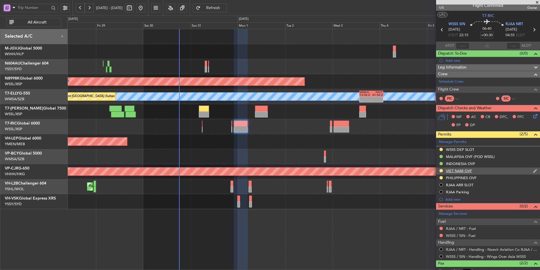
scroll to position [0, 0]
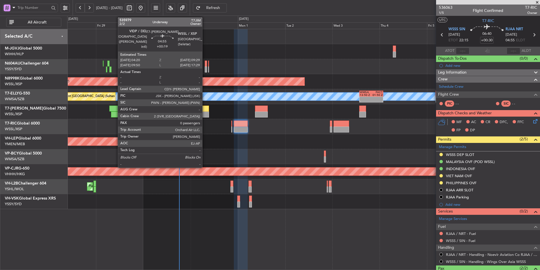
click at [205, 110] on div at bounding box center [204, 108] width 10 height 6
